Goal: Understand process/instructions: Learn how to perform a task or action

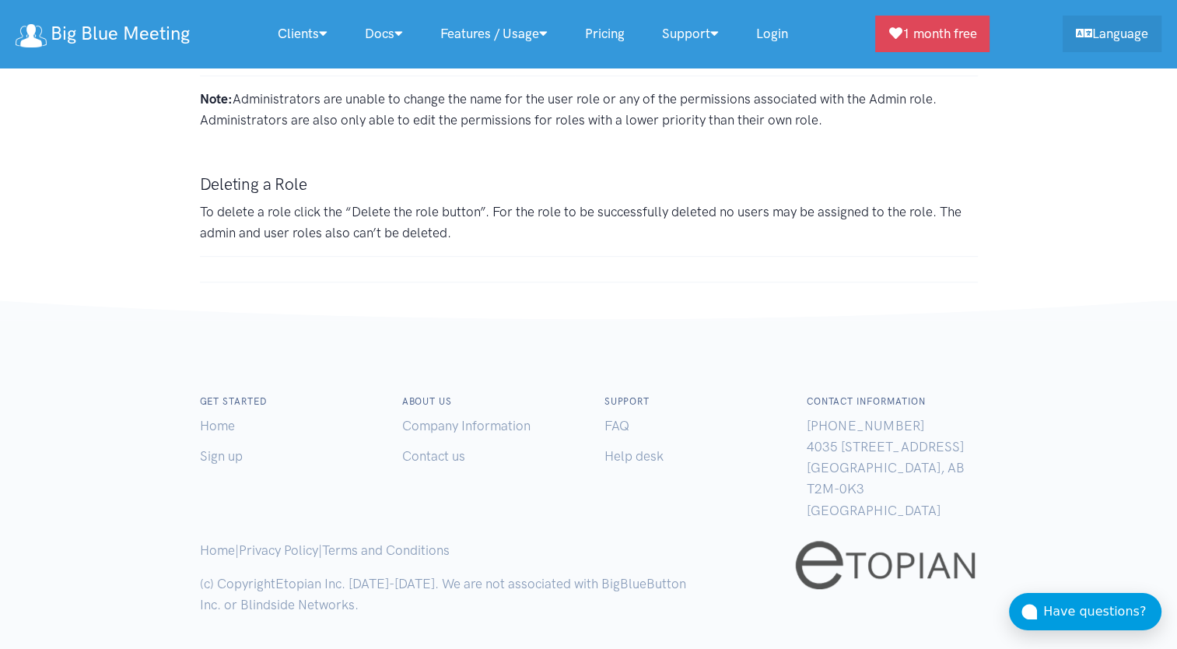
scroll to position [12544, 0]
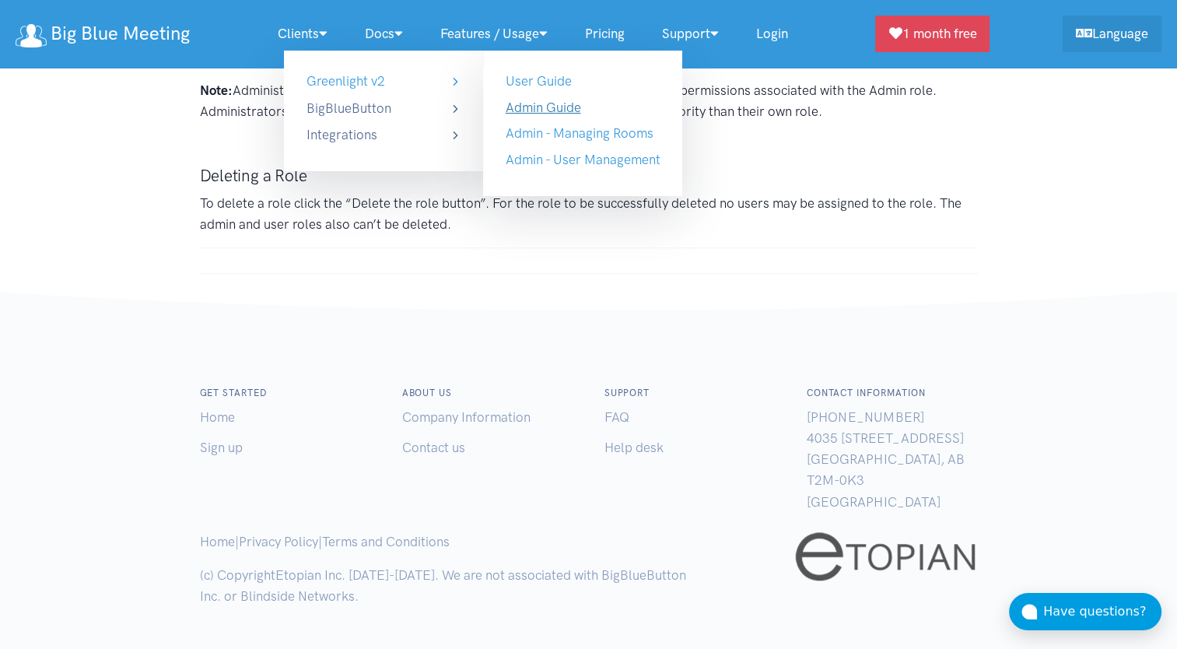
click at [558, 110] on link "Admin Guide" at bounding box center [542, 108] width 75 height 16
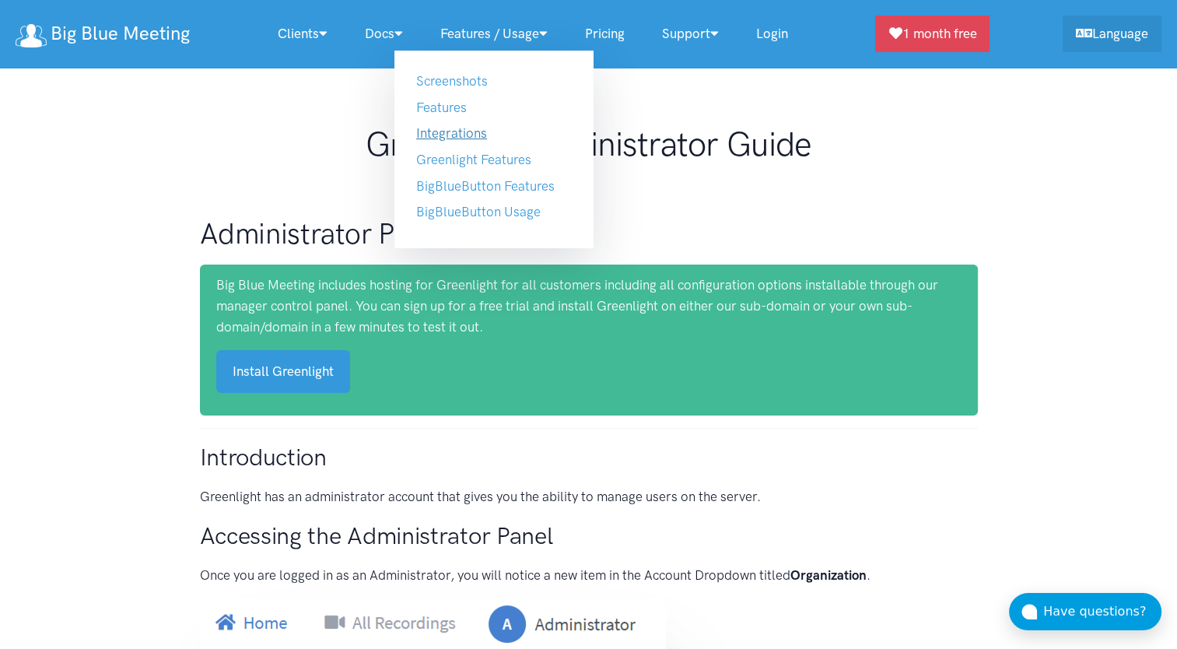
click at [466, 127] on link "Integrations" at bounding box center [451, 133] width 71 height 16
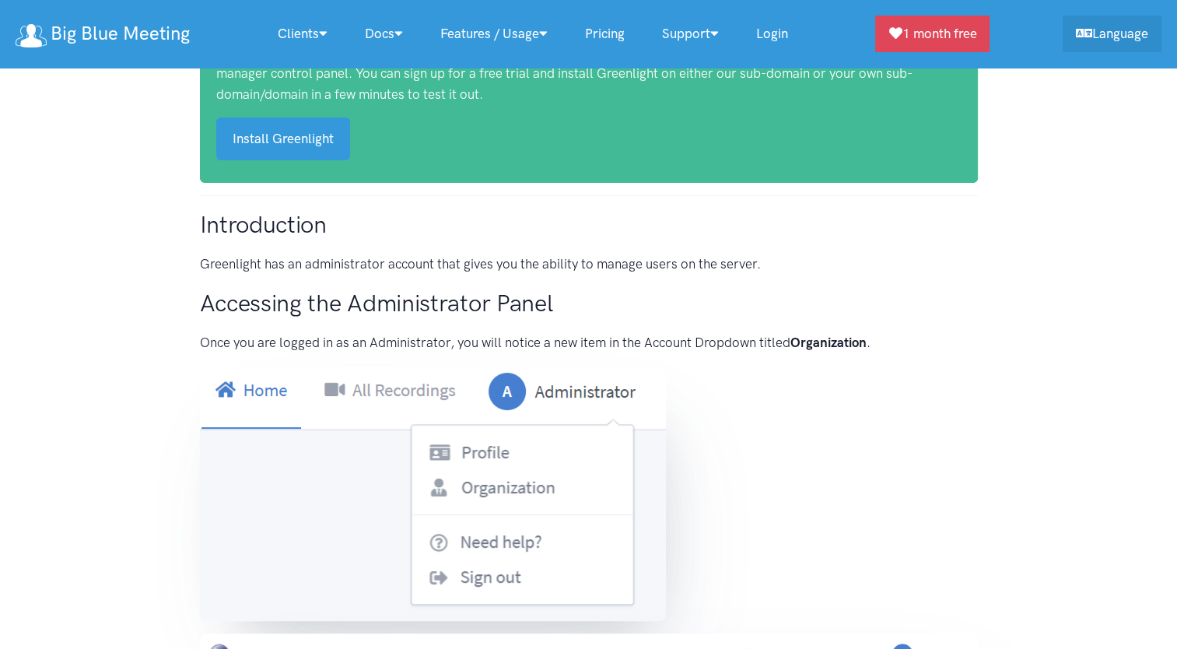
scroll to position [233, 0]
